Goal: Information Seeking & Learning: Learn about a topic

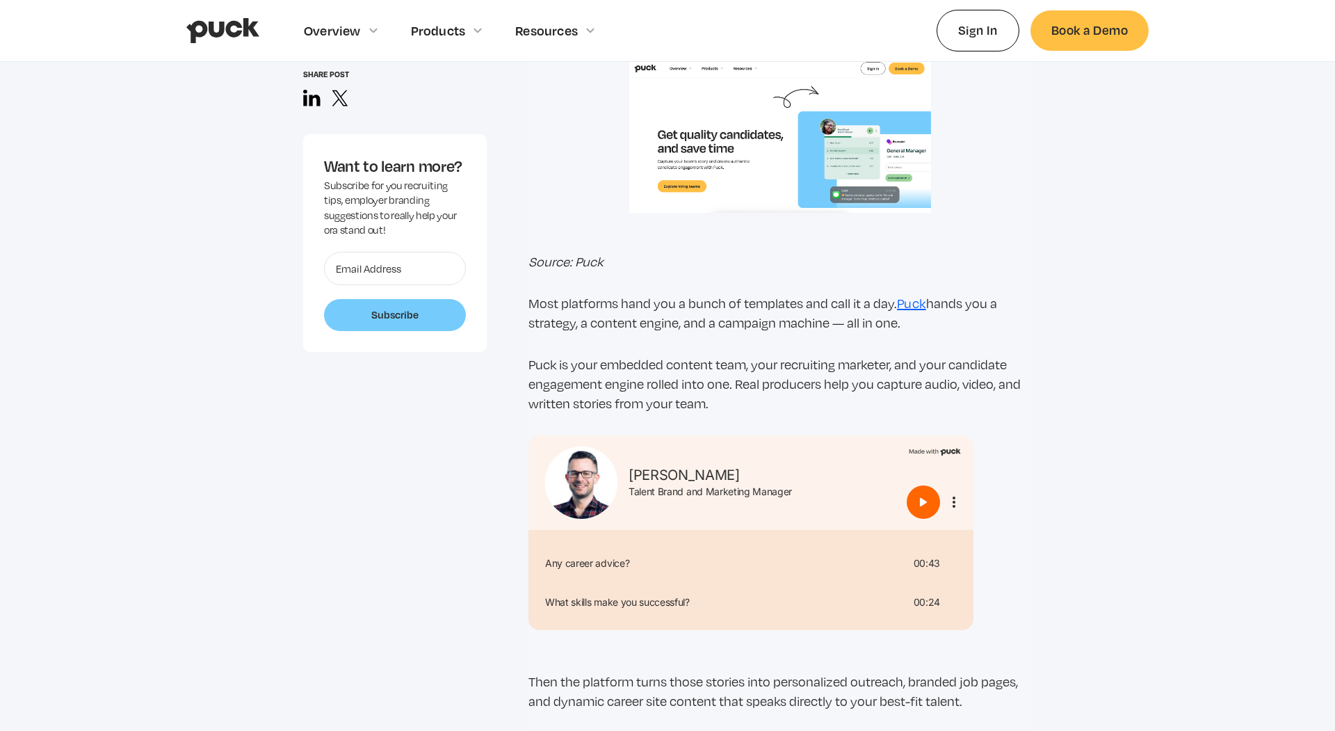
scroll to position [1256, 0]
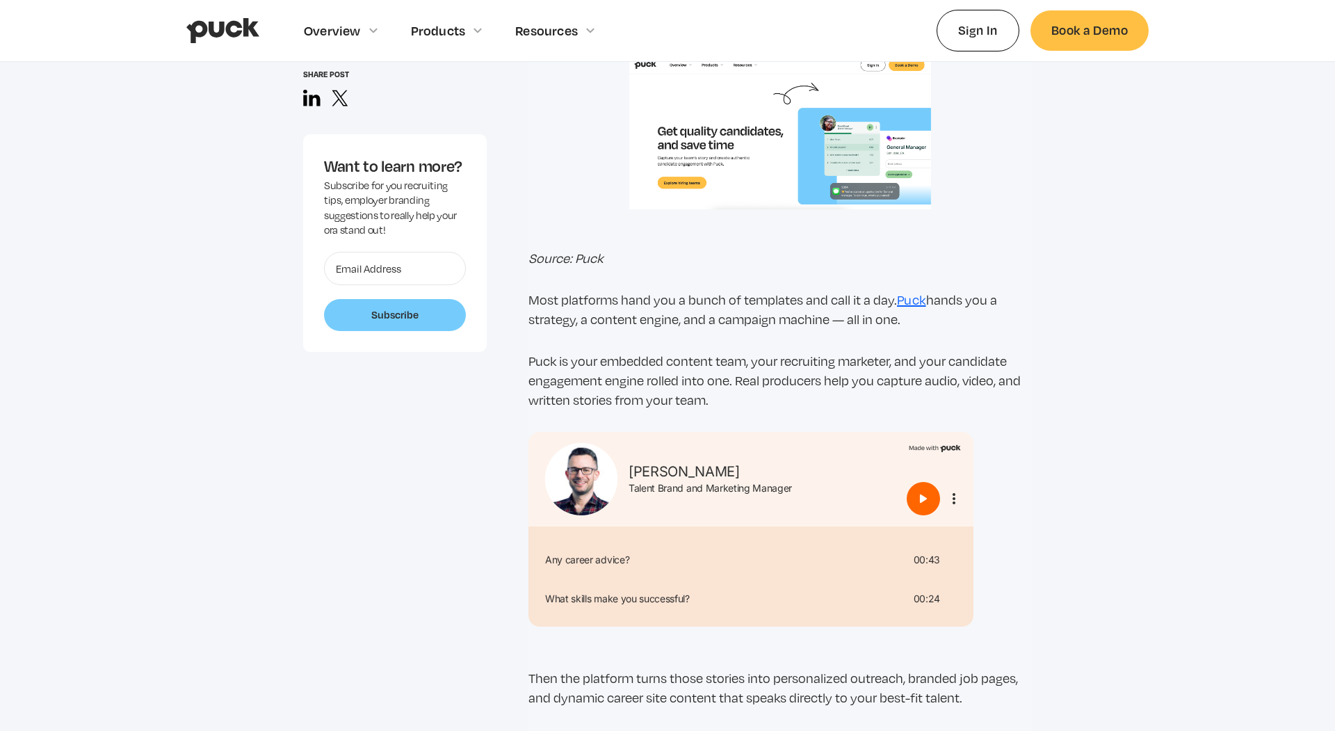
click at [921, 494] on img "Play" at bounding box center [923, 498] width 17 height 17
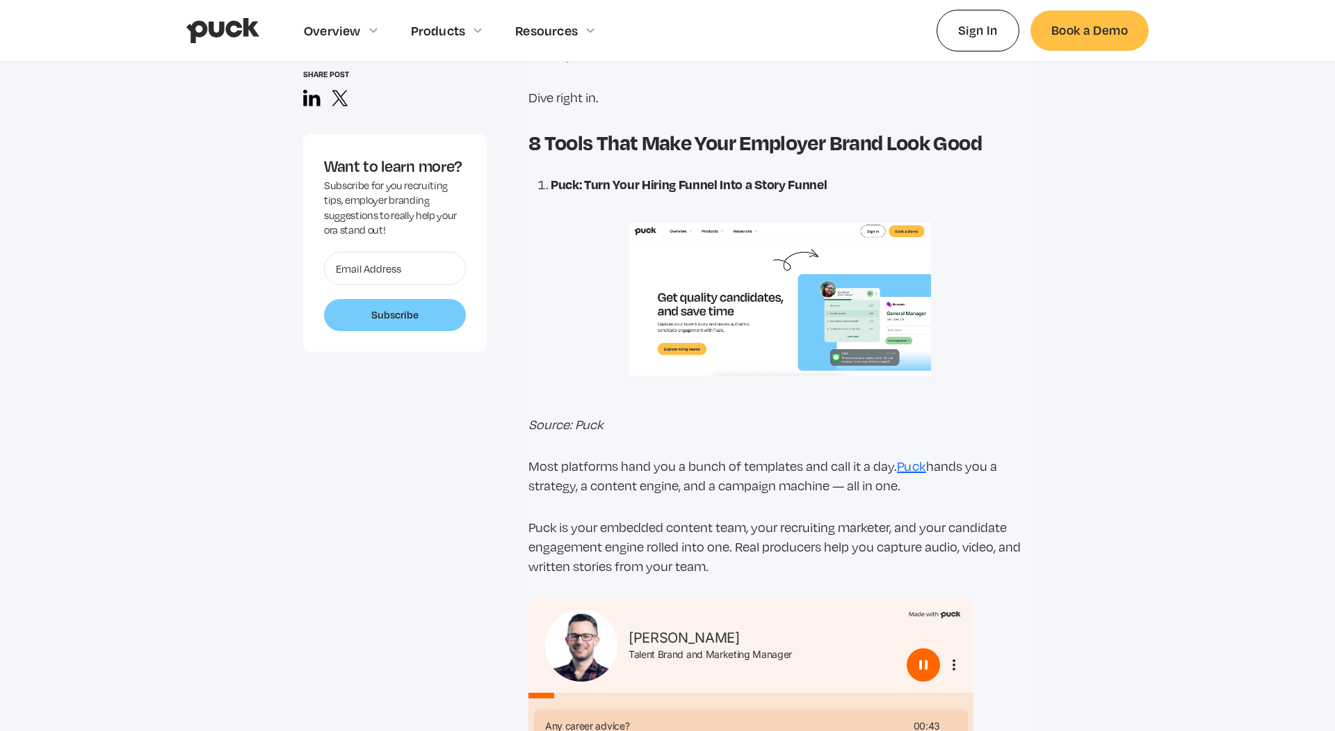
scroll to position [1125, 0]
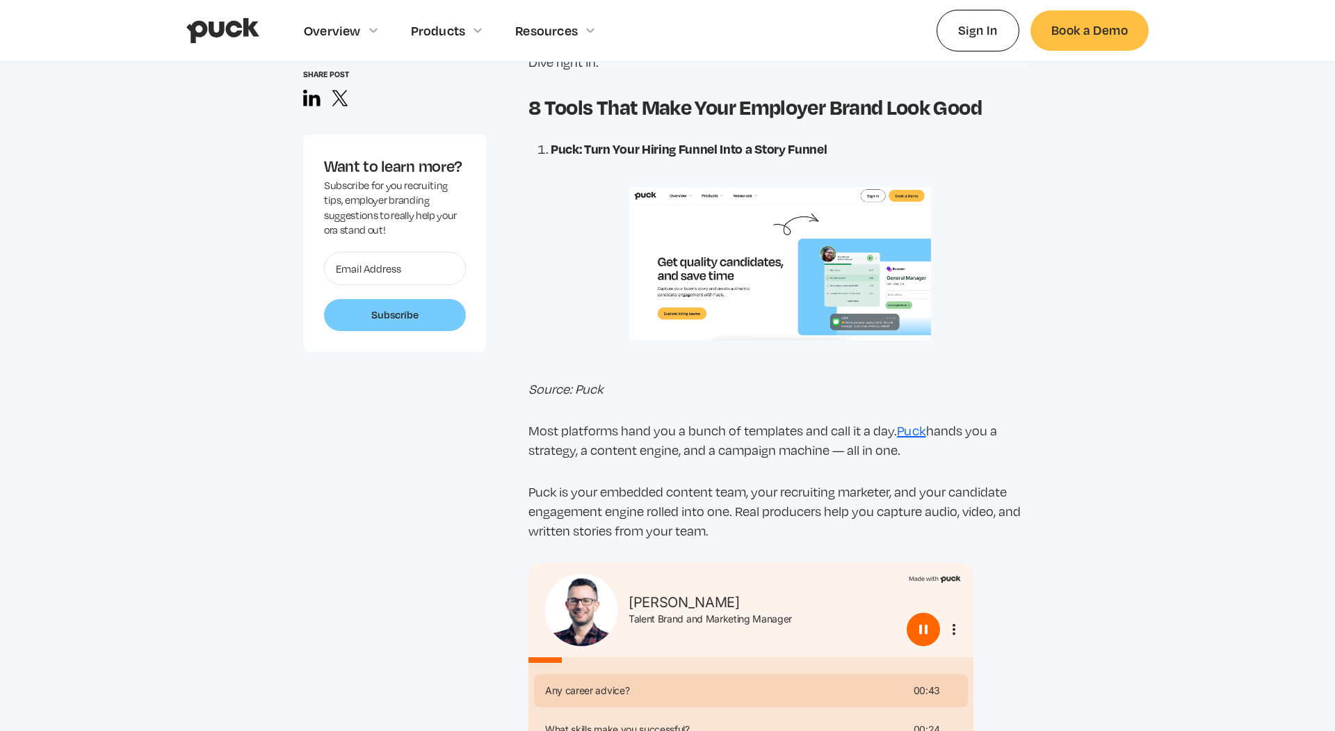
click at [925, 623] on img "Pause" at bounding box center [923, 629] width 17 height 17
type input "0.0806344186046512"
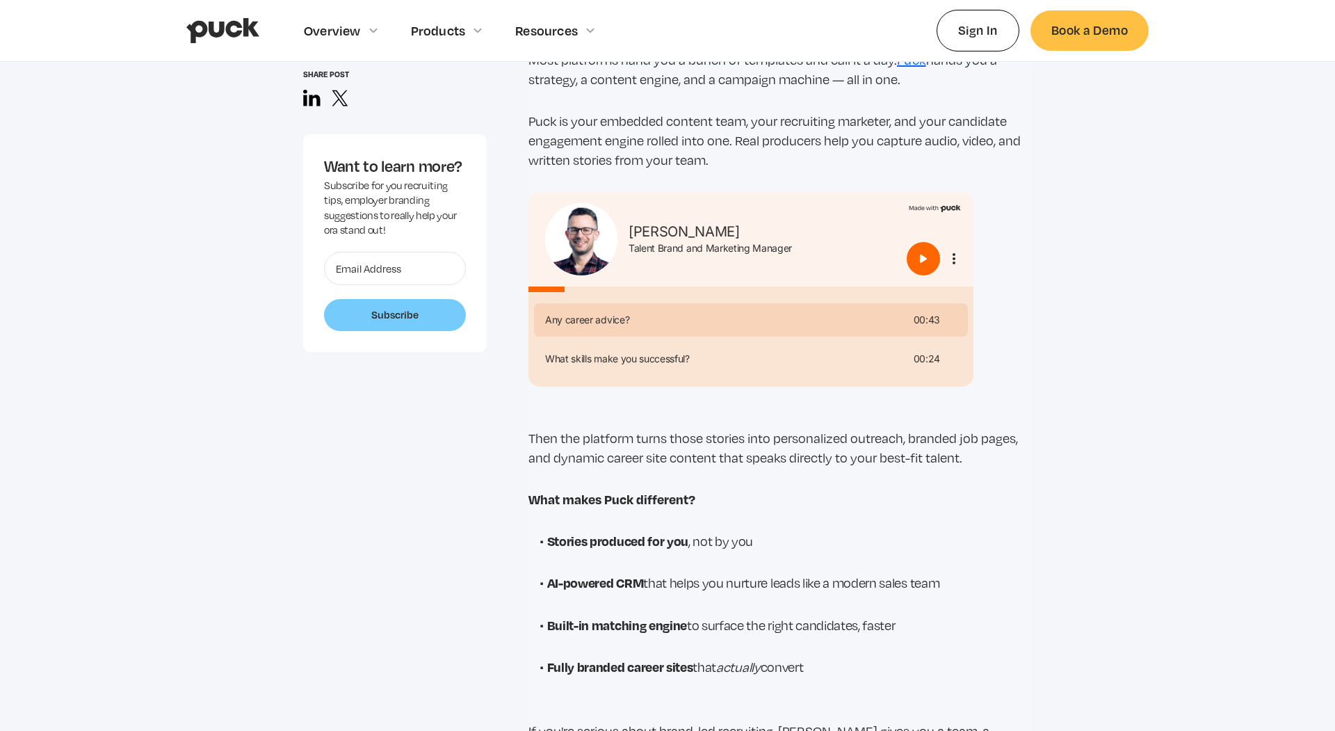
scroll to position [1495, 0]
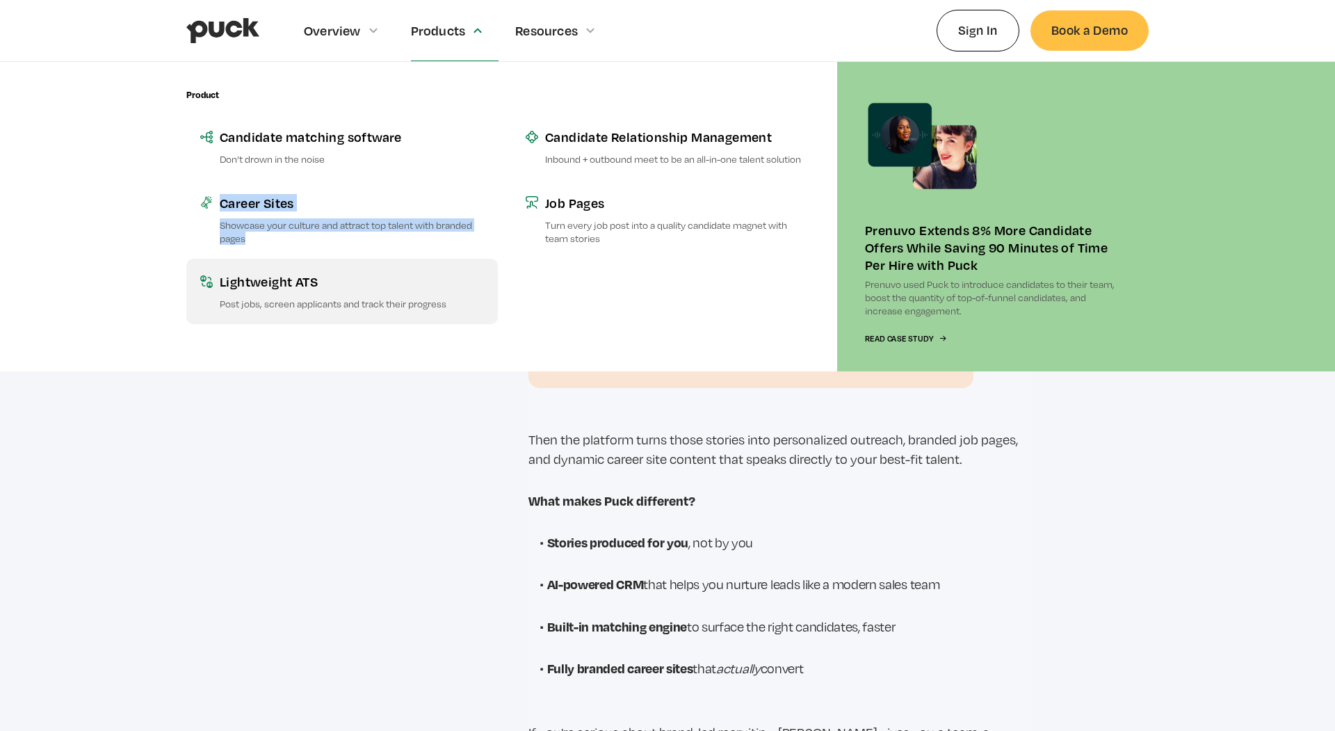
click at [300, 287] on div "Lightweight ATS" at bounding box center [352, 281] width 264 height 17
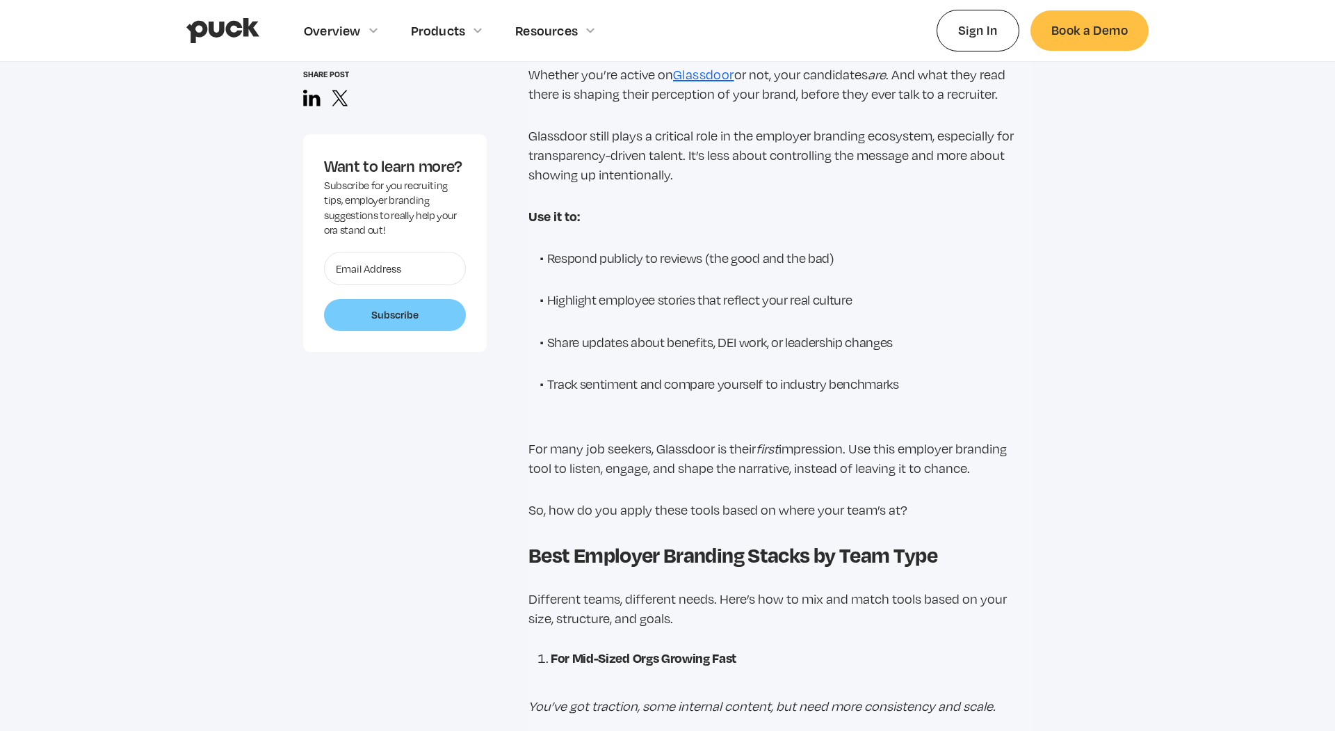
scroll to position [7034, 0]
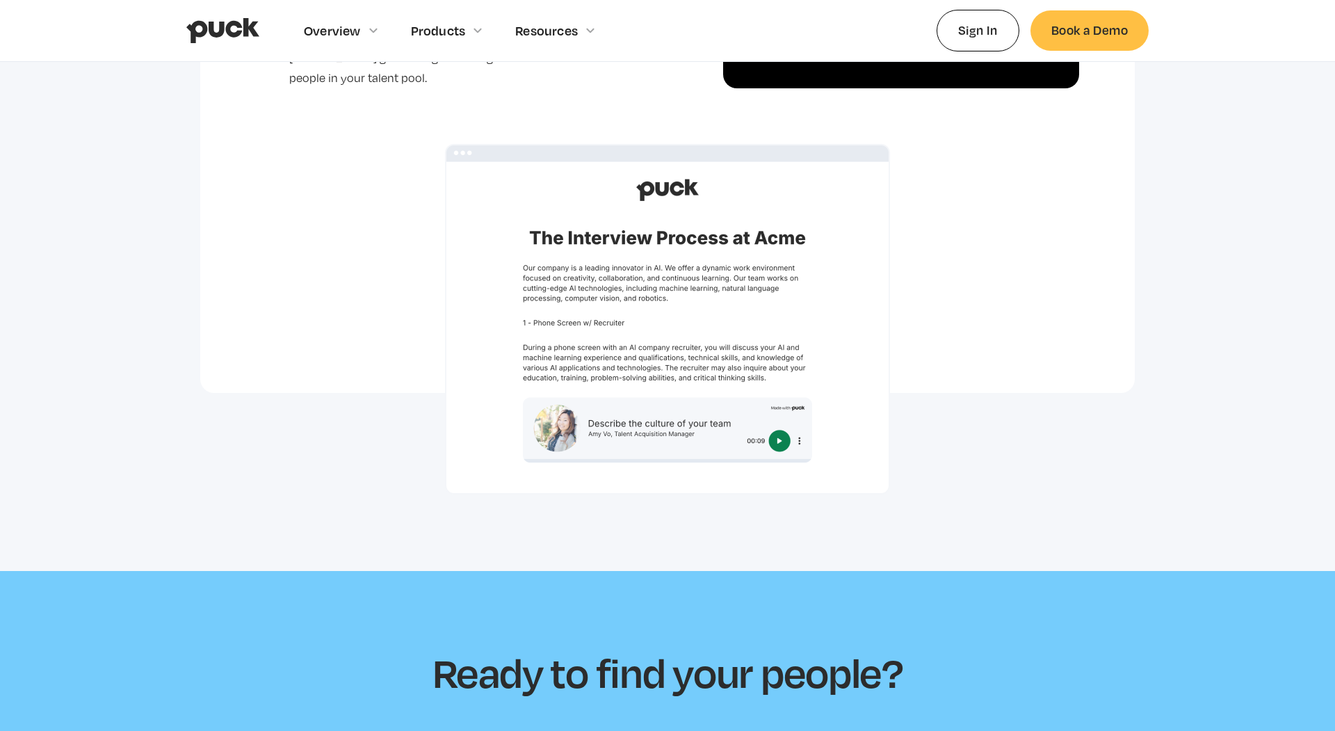
scroll to position [3568, 0]
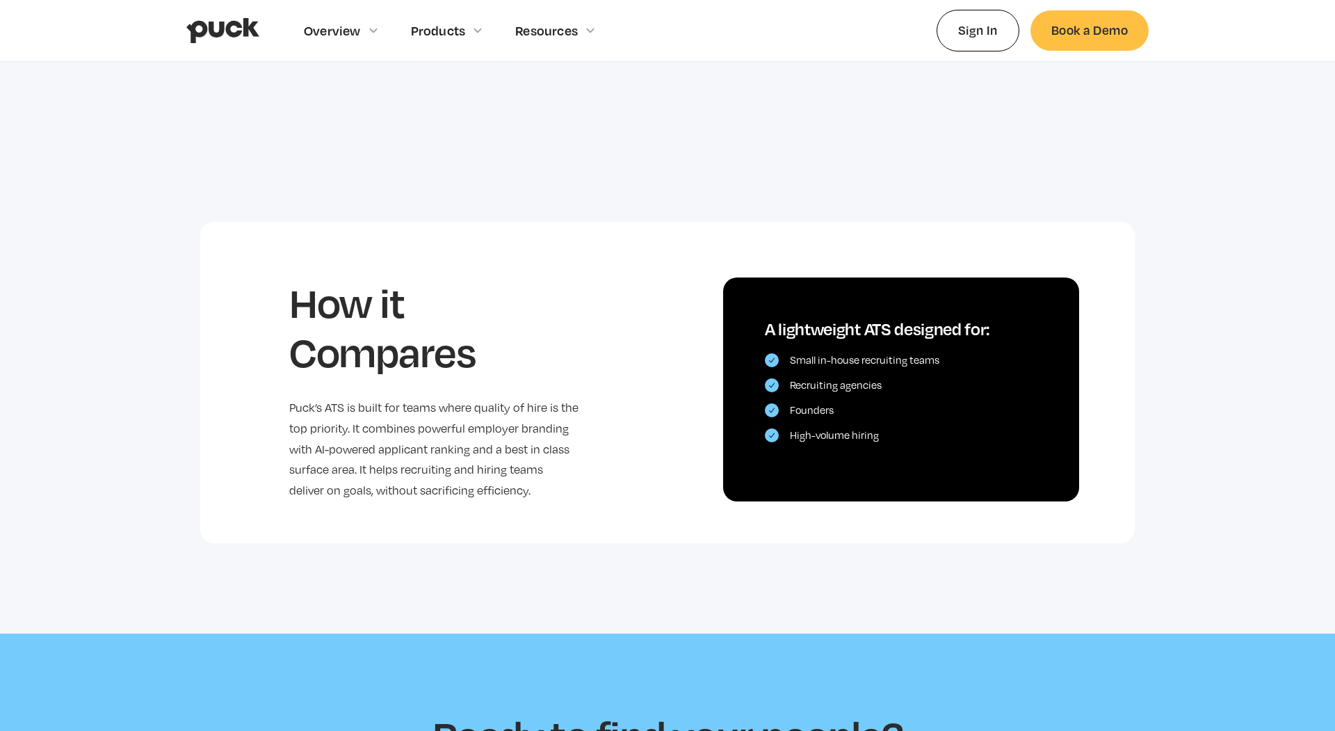
scroll to position [2520, 0]
